Goal: Check status

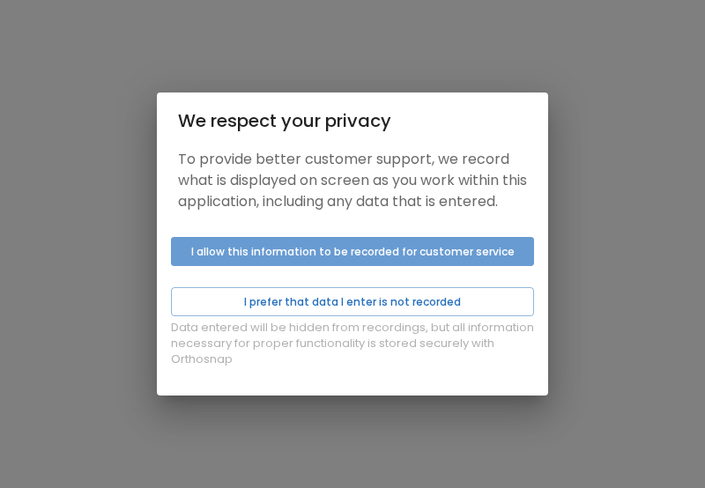
click at [372, 266] on button "I allow this information to be recorded for customer service" at bounding box center [352, 251] width 363 height 29
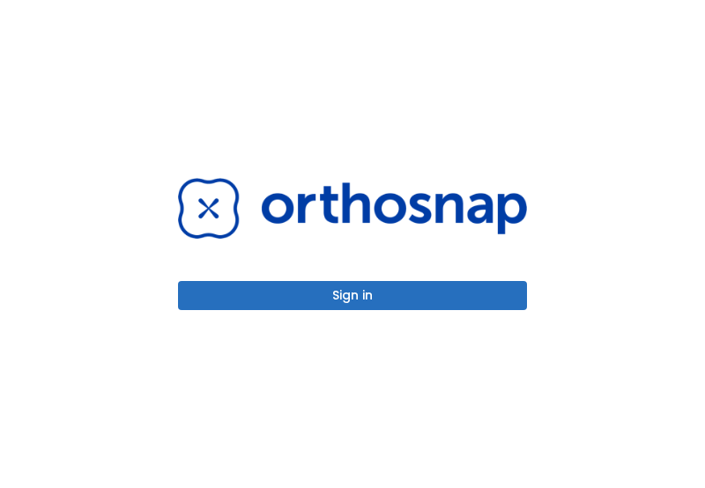
click at [324, 296] on button "Sign in" at bounding box center [352, 295] width 349 height 29
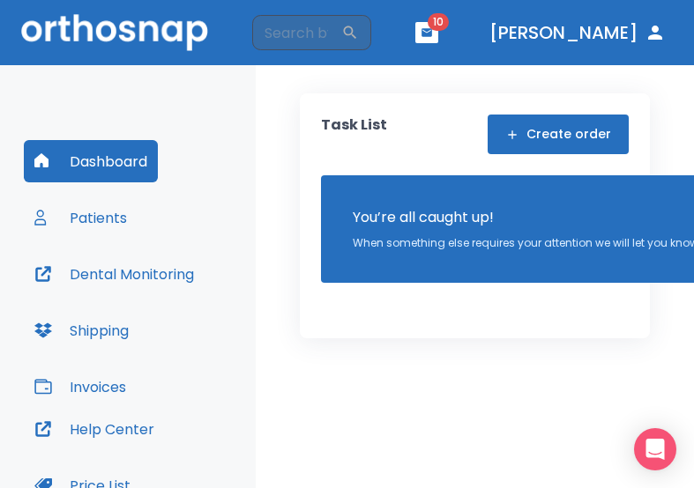
click at [100, 218] on button "Patients" at bounding box center [81, 218] width 114 height 42
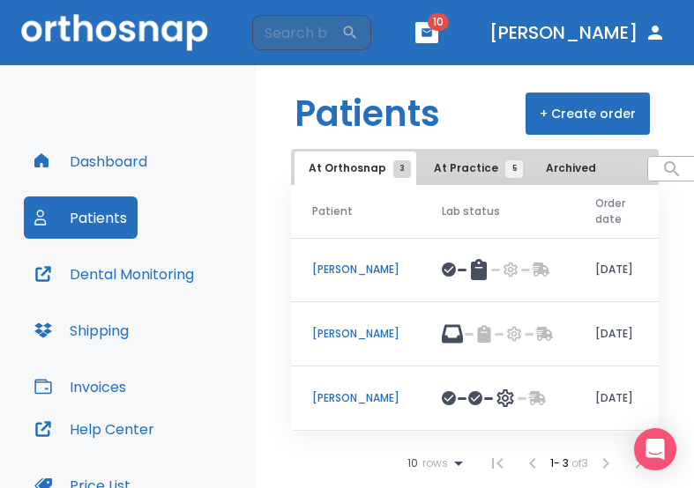
scroll to position [19, 0]
click at [353, 326] on p "[PERSON_NAME]" at bounding box center [355, 334] width 87 height 16
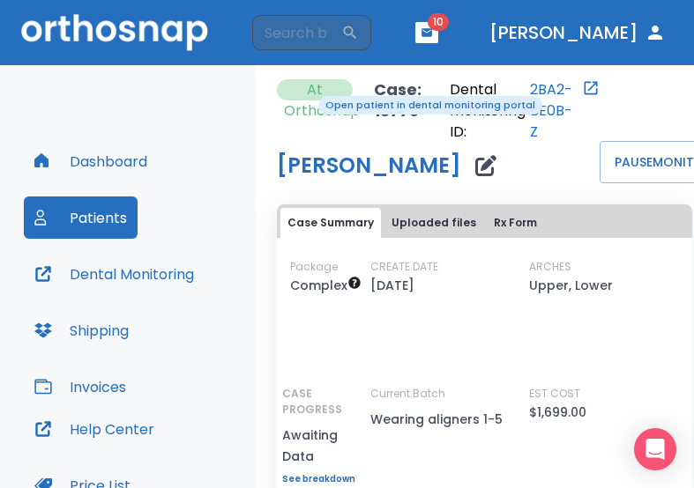
click at [554, 94] on link "2BA2-BE0B-Z" at bounding box center [554, 110] width 48 height 63
